Goal: Find specific page/section

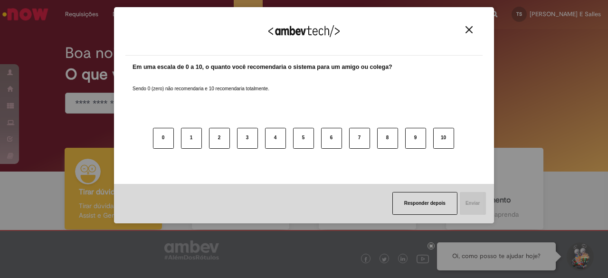
click at [472, 28] on img "Close" at bounding box center [468, 29] width 7 height 7
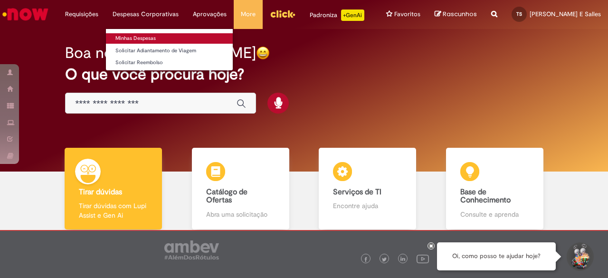
click at [155, 41] on link "Minhas Despesas" at bounding box center [169, 38] width 127 height 10
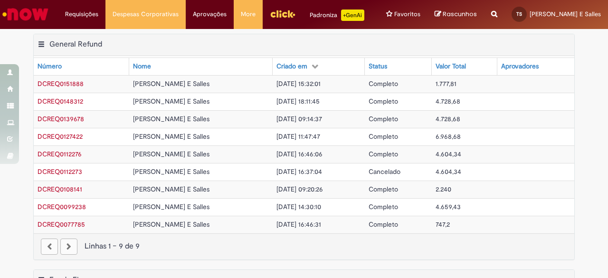
click at [20, 17] on img "Ir para a Homepage" at bounding box center [25, 14] width 49 height 19
